Goal: Information Seeking & Learning: Learn about a topic

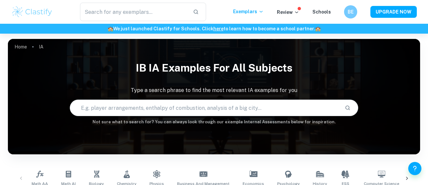
scroll to position [36, 0]
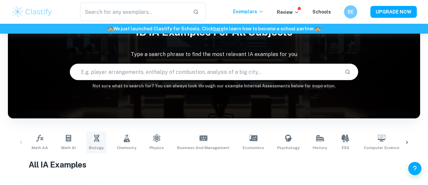
click at [94, 141] on icon at bounding box center [97, 138] width 8 height 8
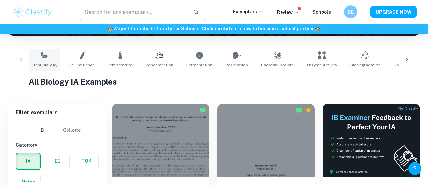
click at [37, 57] on link "Plant Biology" at bounding box center [44, 60] width 31 height 22
type input "Plant Biology"
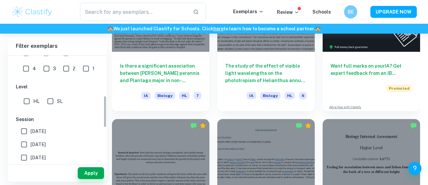
scroll to position [137, 0]
click at [51, 97] on input "SL" at bounding box center [50, 100] width 13 height 13
checkbox input "true"
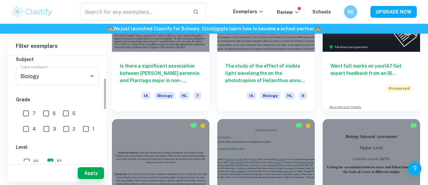
scroll to position [72, 0]
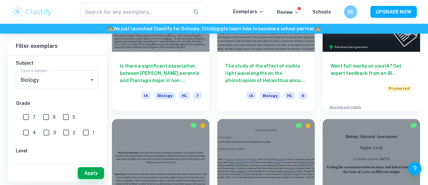
click at [28, 114] on input "7" at bounding box center [25, 116] width 13 height 13
checkbox input "true"
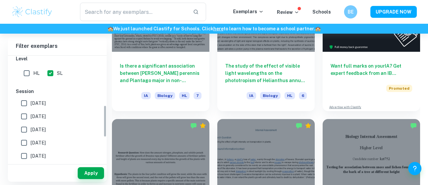
scroll to position [165, 0]
click at [90, 170] on button "Apply" at bounding box center [91, 173] width 26 height 12
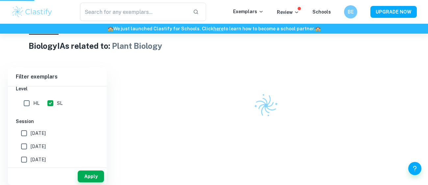
scroll to position [144, 0]
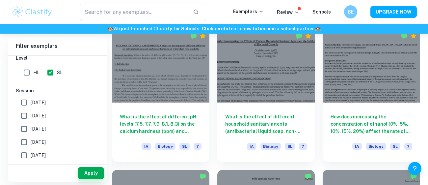
scroll to position [755, 0]
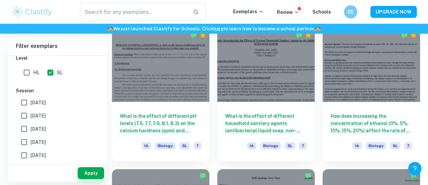
click at [28, 104] on input "[DATE]" at bounding box center [23, 102] width 13 height 13
checkbox input "true"
click at [26, 116] on input "[DATE]" at bounding box center [23, 115] width 13 height 13
checkbox input "true"
click at [93, 173] on button "Apply" at bounding box center [91, 173] width 26 height 12
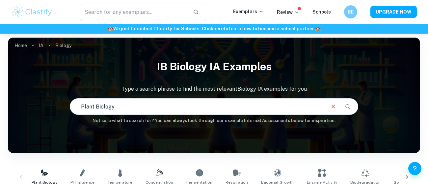
scroll to position [169, 0]
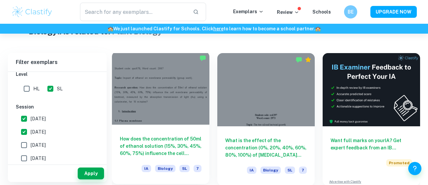
click at [177, 136] on h6 "How does the concentration of 50ml of ethanol solution (15%, 30%, 45%, 60%, 75%…" at bounding box center [161, 146] width 82 height 22
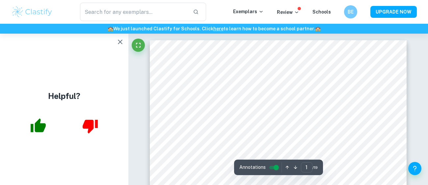
click at [116, 43] on button "button" at bounding box center [120, 41] width 13 height 13
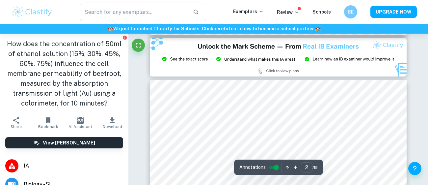
type input "3"
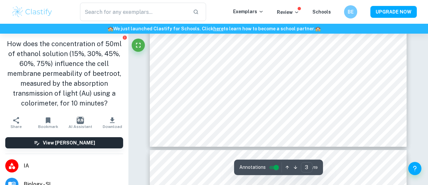
scroll to position [1075, 0]
